Goal: Information Seeking & Learning: Learn about a topic

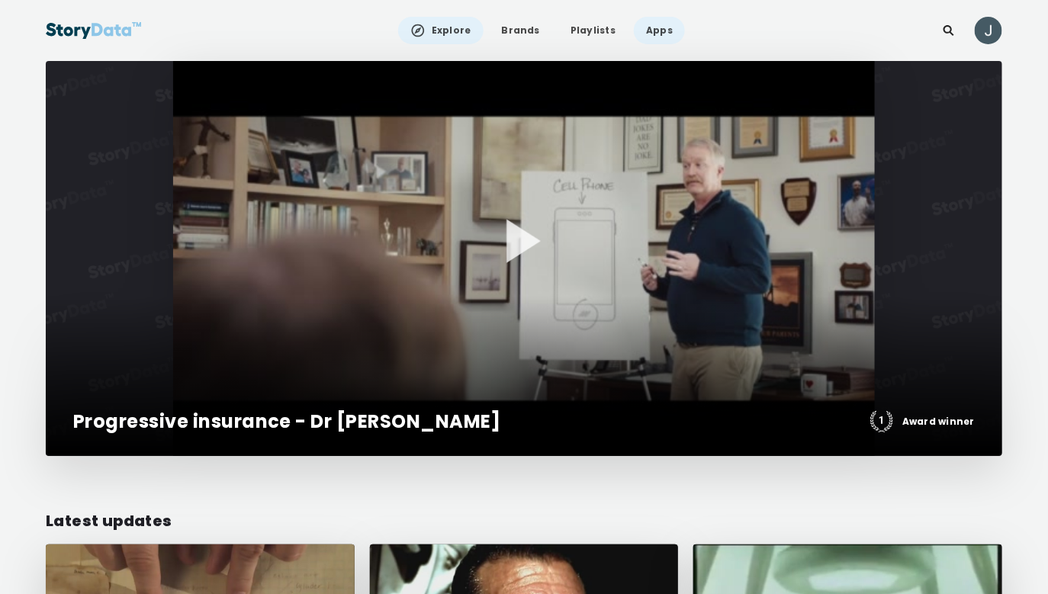
click at [649, 27] on link "Apps" at bounding box center [659, 30] width 51 height 27
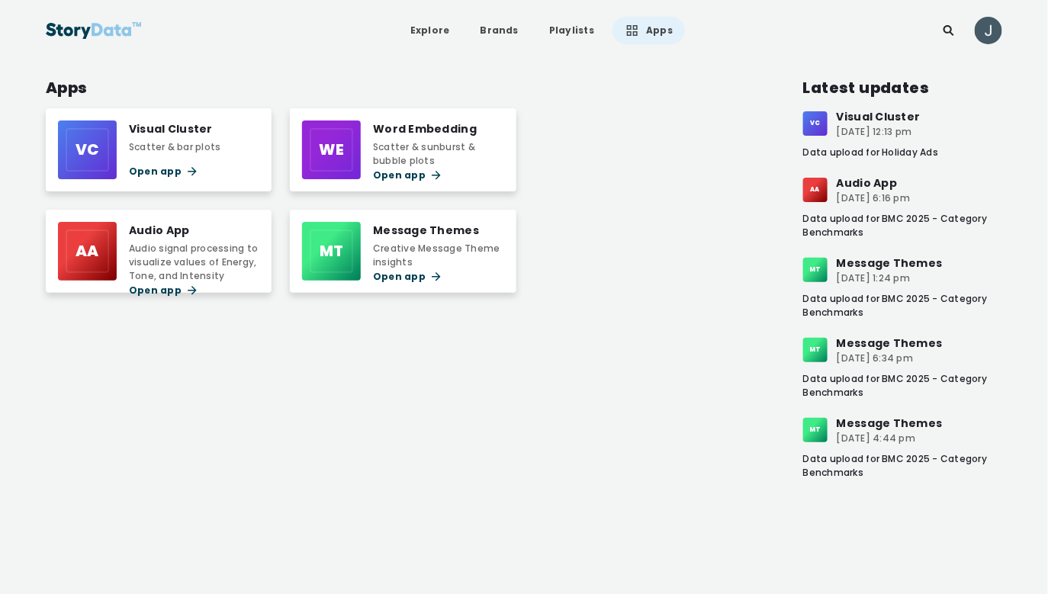
click at [159, 137] on div "Visual Cluster Scatter & bar plots" at bounding box center [175, 137] width 92 height 34
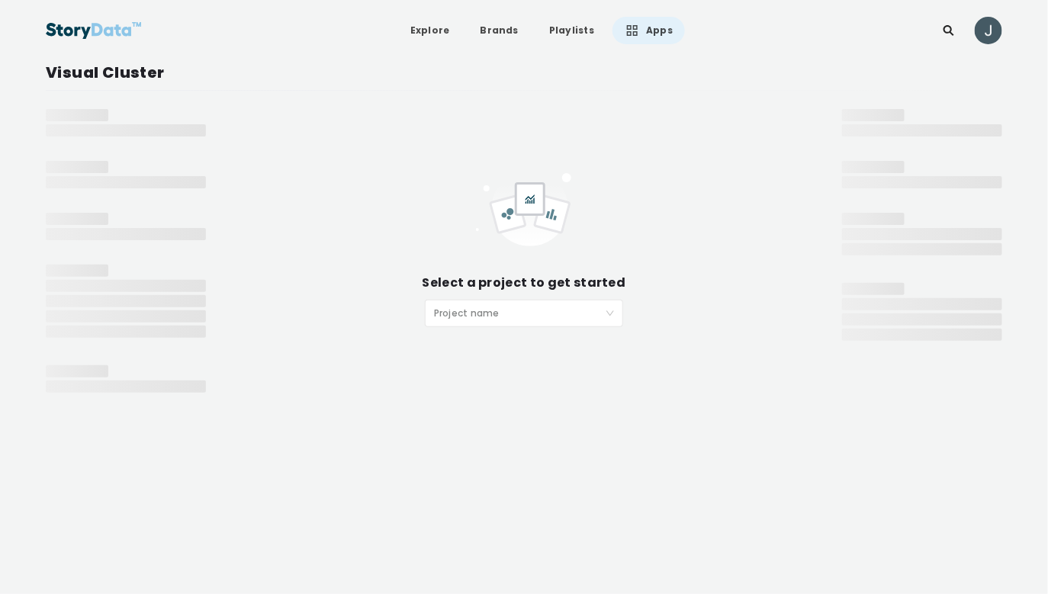
click at [474, 325] on span at bounding box center [518, 313] width 169 height 26
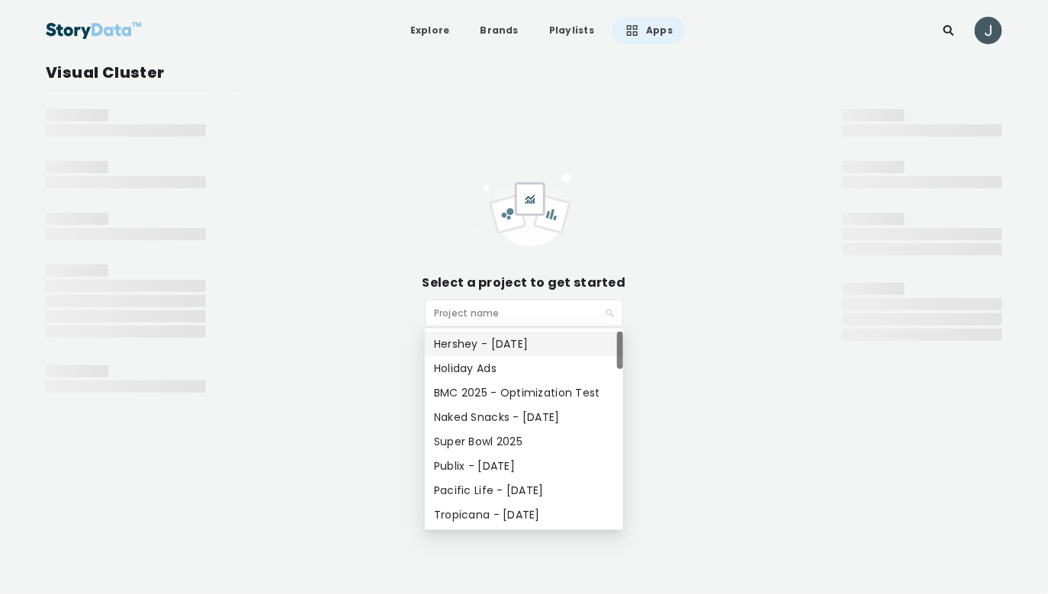
click at [470, 343] on div "Hershey - [DATE]" at bounding box center [524, 343] width 180 height 17
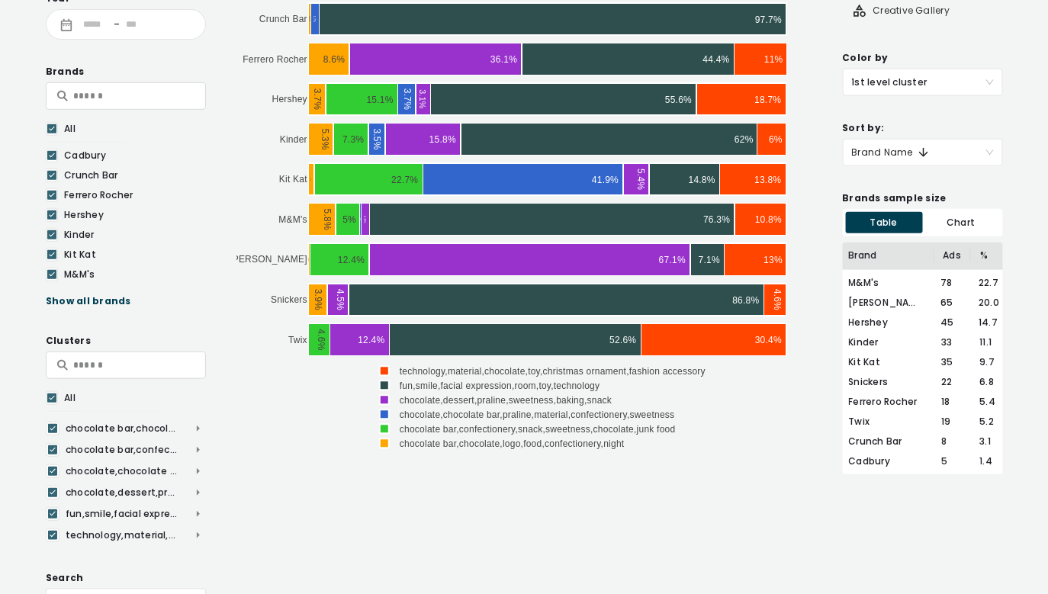
scroll to position [228, 0]
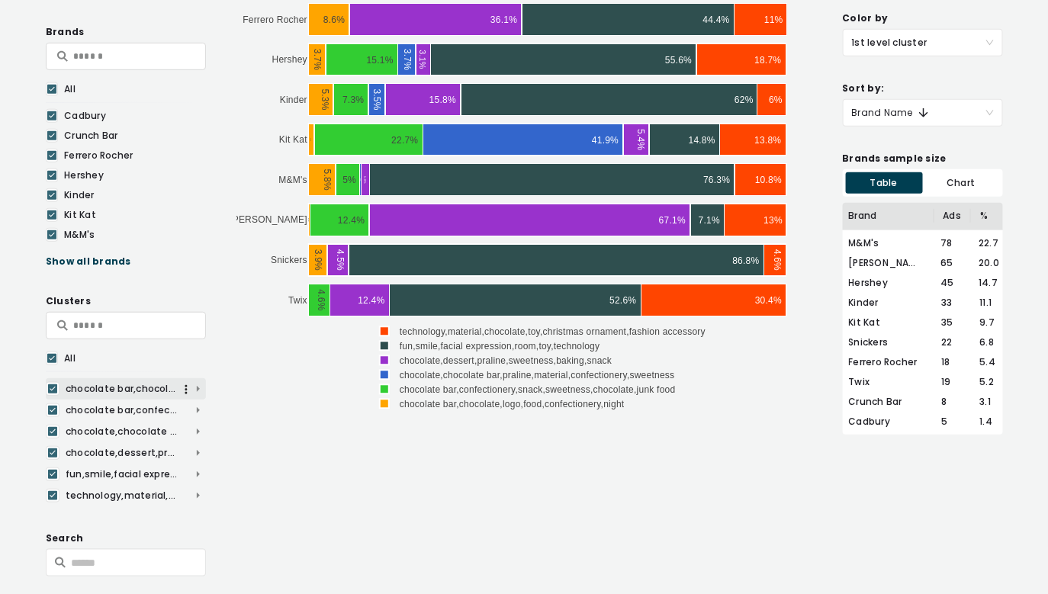
click at [197, 385] on span "chocolate bar,chocolate,logo,food,confectionery,night" at bounding box center [126, 389] width 160 height 14
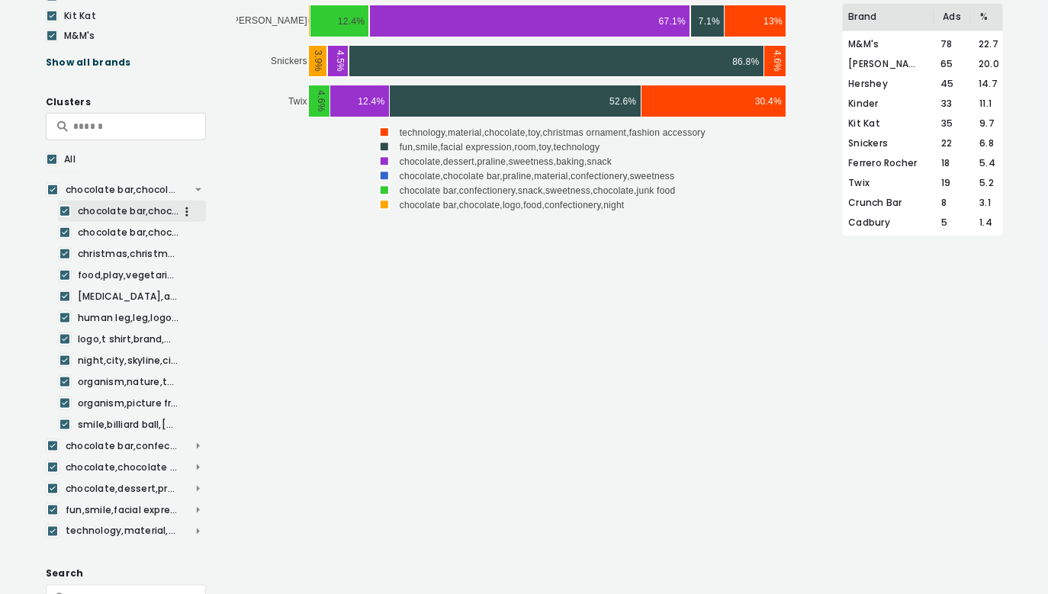
scroll to position [444, 0]
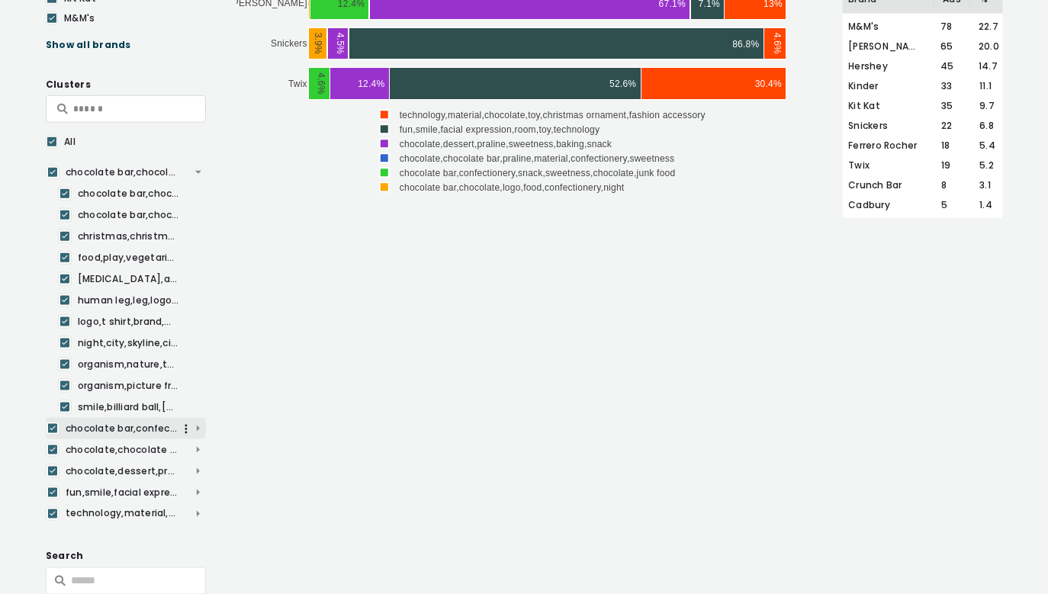
click at [198, 428] on span "chocolate bar,confectionery,snack,sweetness,chocolate,junk food" at bounding box center [126, 429] width 160 height 14
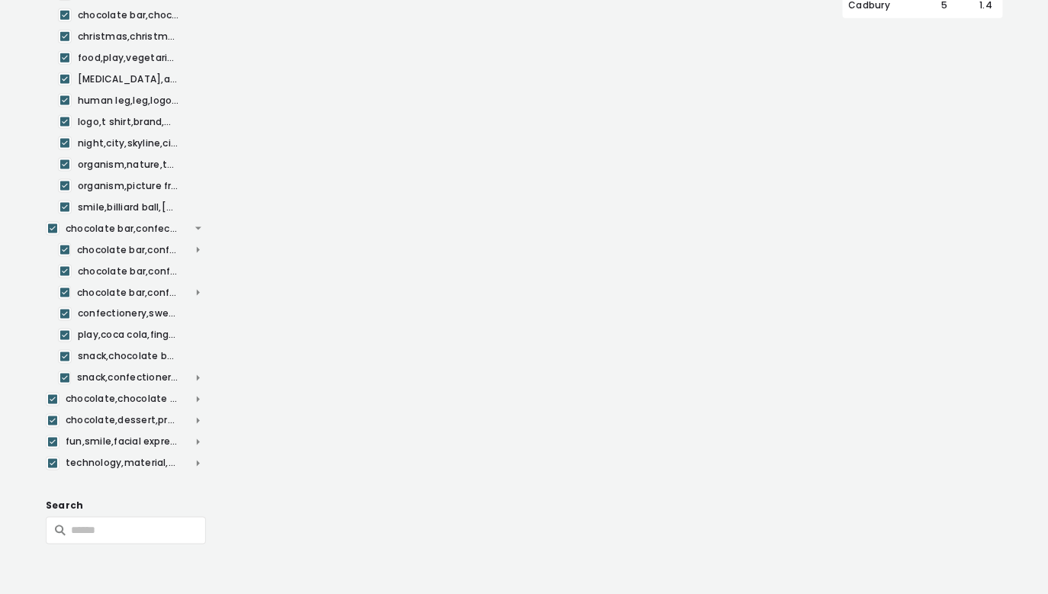
scroll to position [646, 0]
click at [200, 394] on span "chocolate,chocolate bar,praline,material,confectionery,sweetness" at bounding box center [126, 398] width 160 height 14
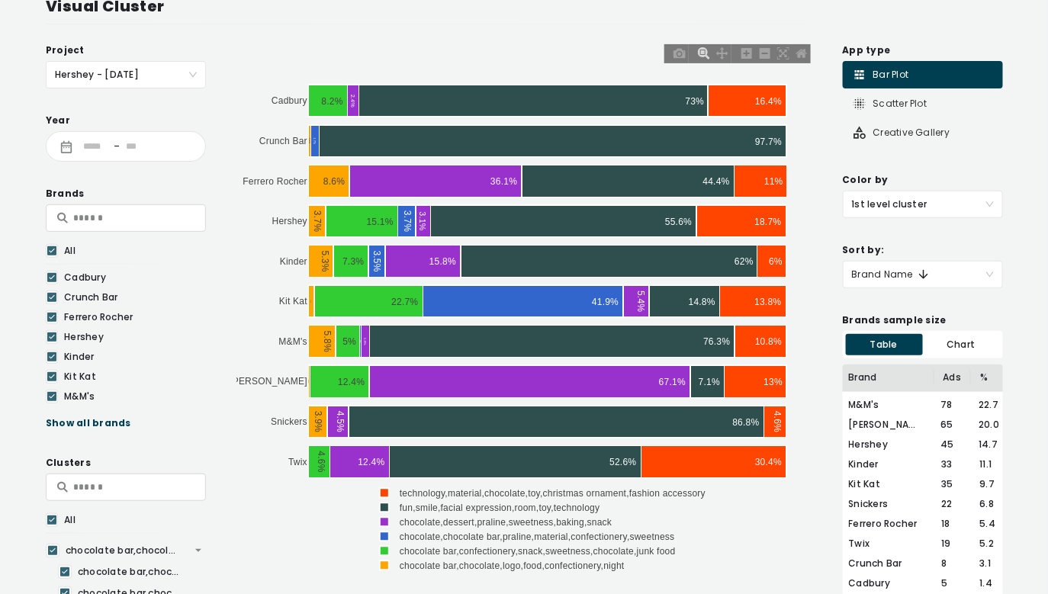
scroll to position [75, 0]
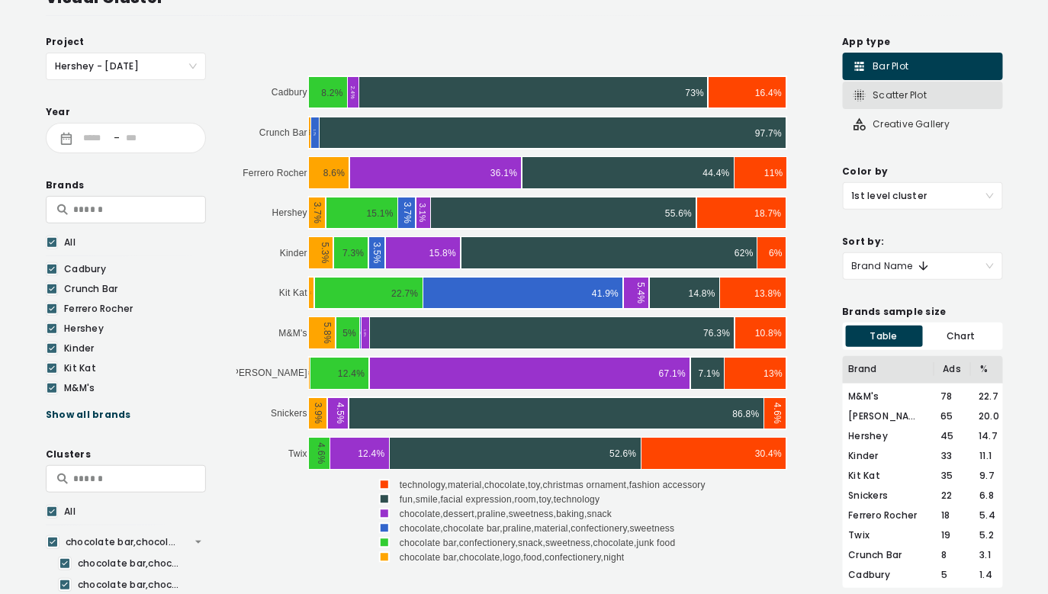
click at [890, 89] on div "Scatter Plot" at bounding box center [889, 95] width 75 height 15
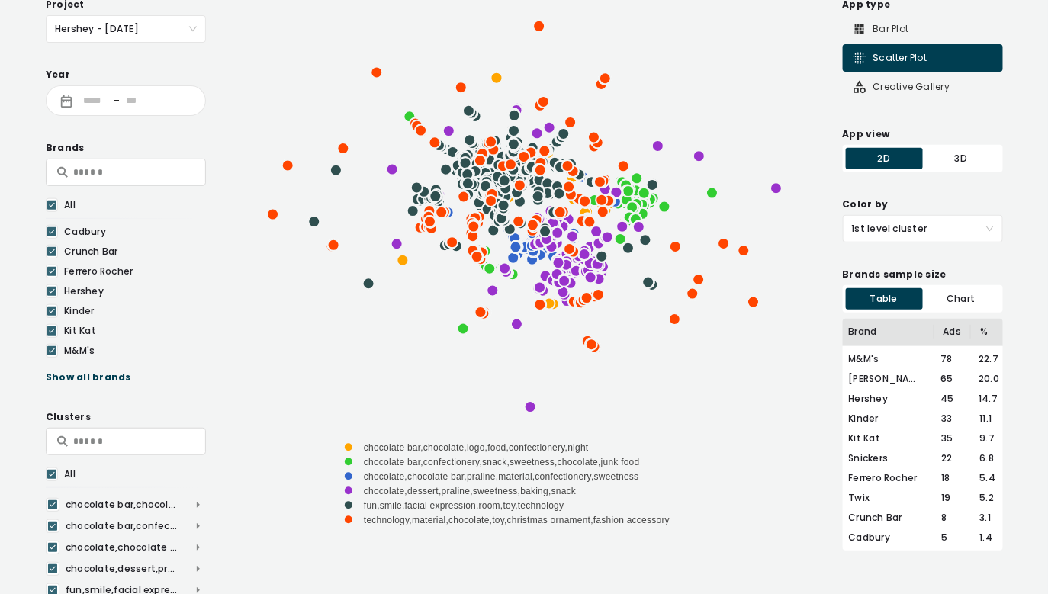
scroll to position [145, 0]
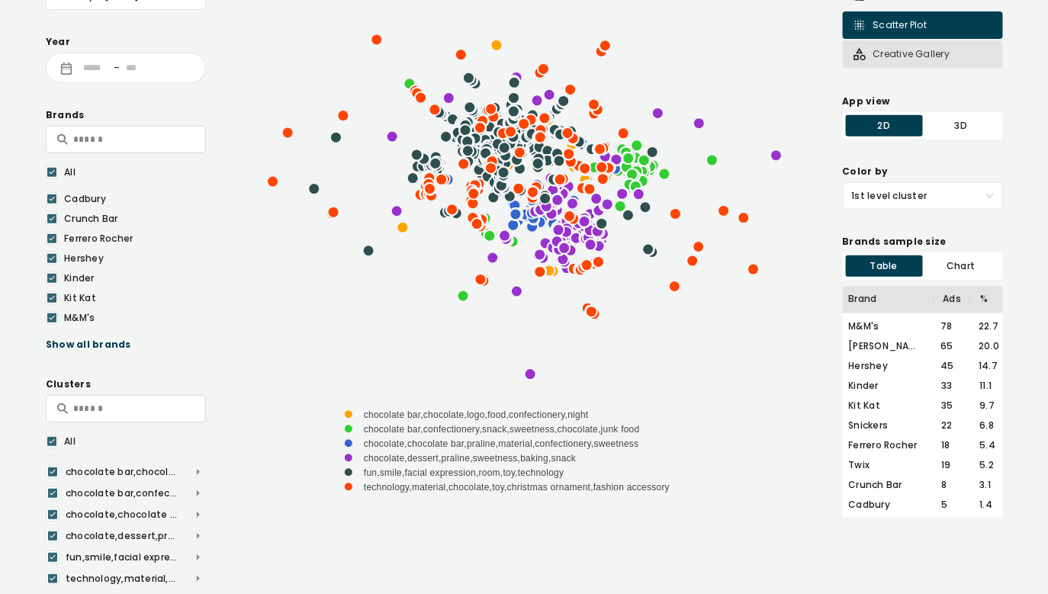
click at [905, 50] on div "Creative Gallery" at bounding box center [901, 54] width 98 height 15
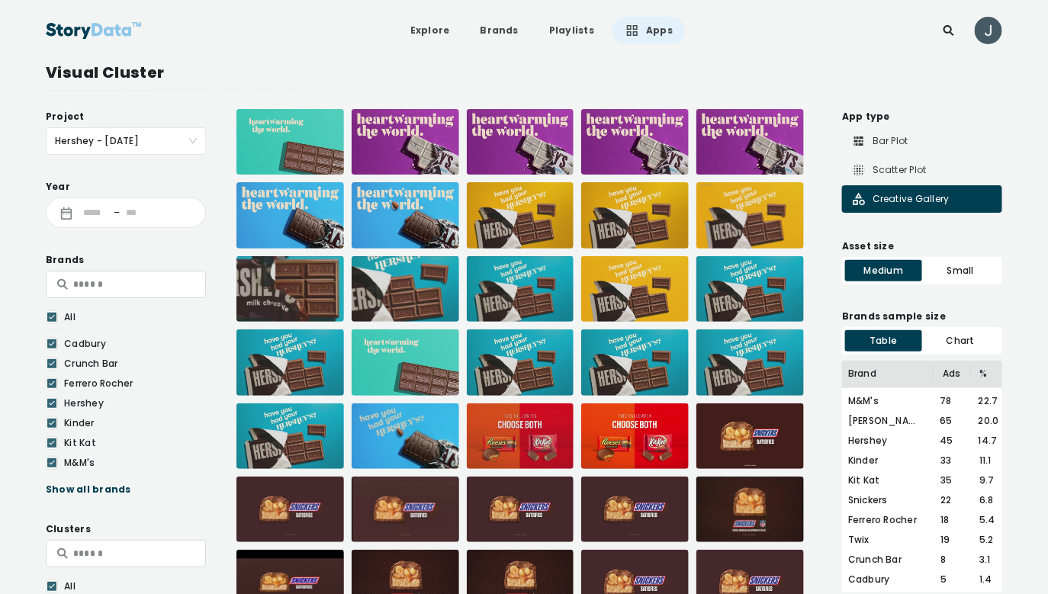
click at [638, 30] on link "Apps" at bounding box center [648, 30] width 72 height 27
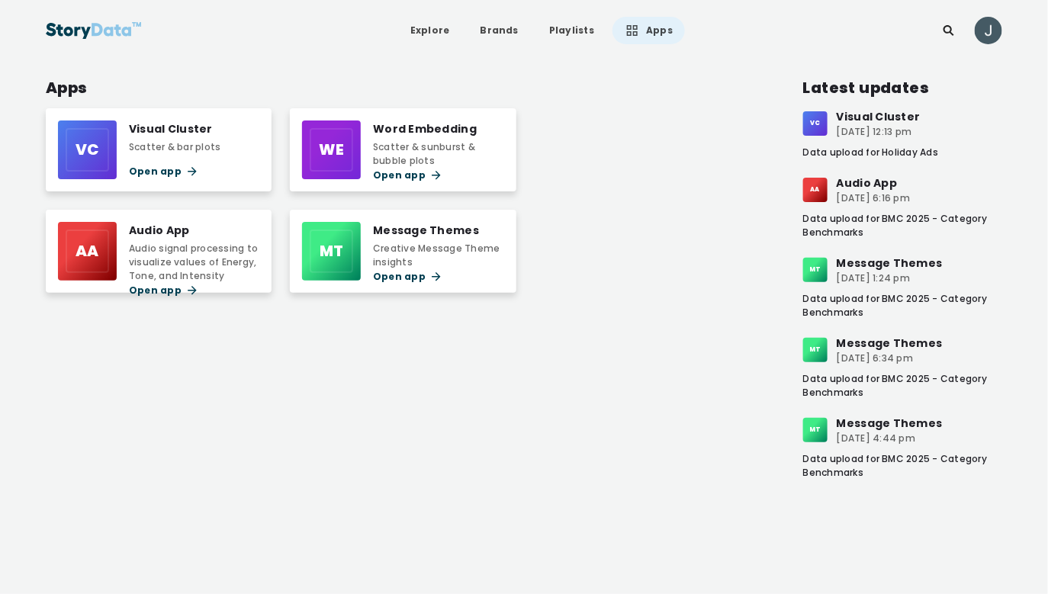
click at [409, 242] on div "Creative Message Theme insights" at bounding box center [438, 255] width 130 height 27
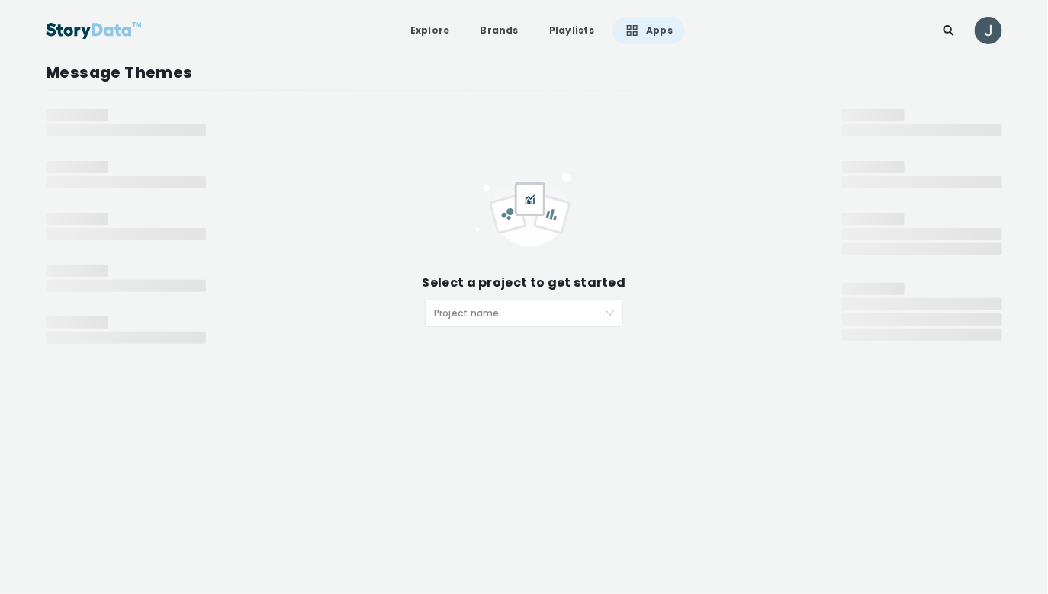
click at [481, 306] on input "search" at bounding box center [518, 311] width 169 height 23
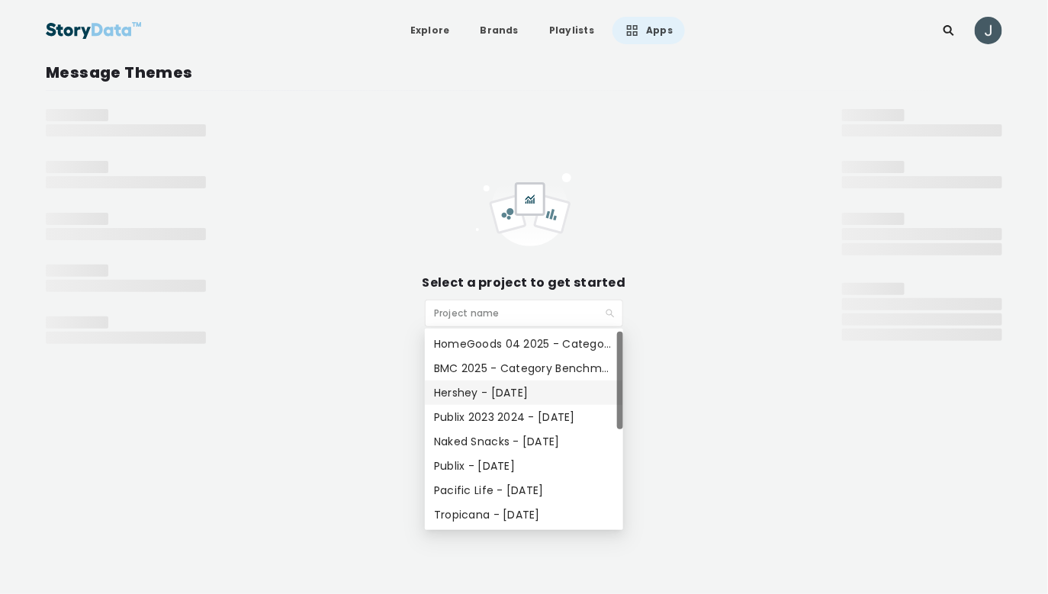
click at [474, 398] on div "Hershey - [DATE]" at bounding box center [524, 392] width 180 height 17
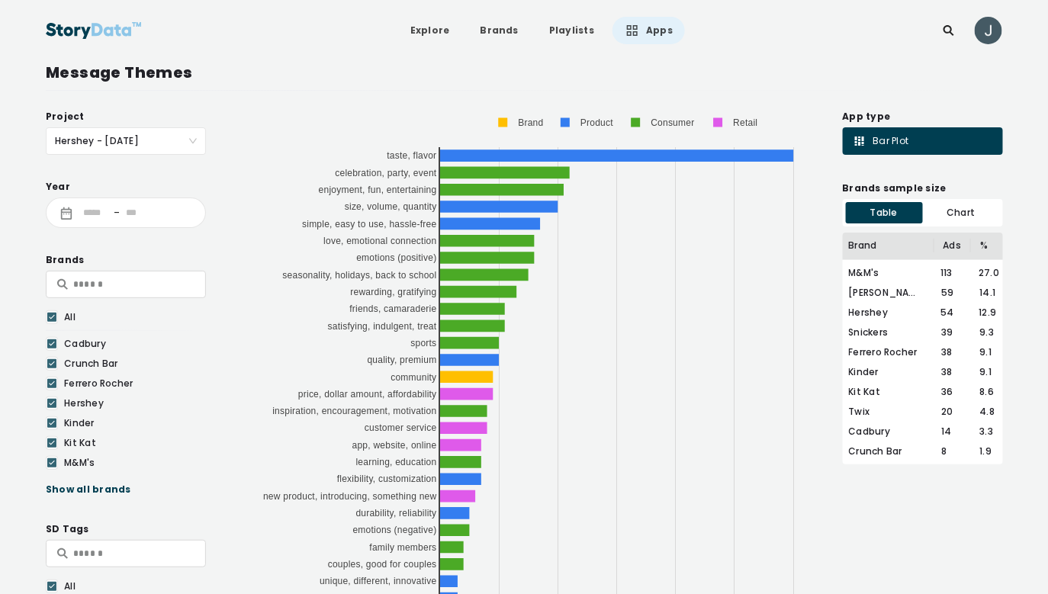
click at [659, 33] on link "Apps" at bounding box center [648, 30] width 72 height 27
